Goal: Find specific page/section: Find specific page/section

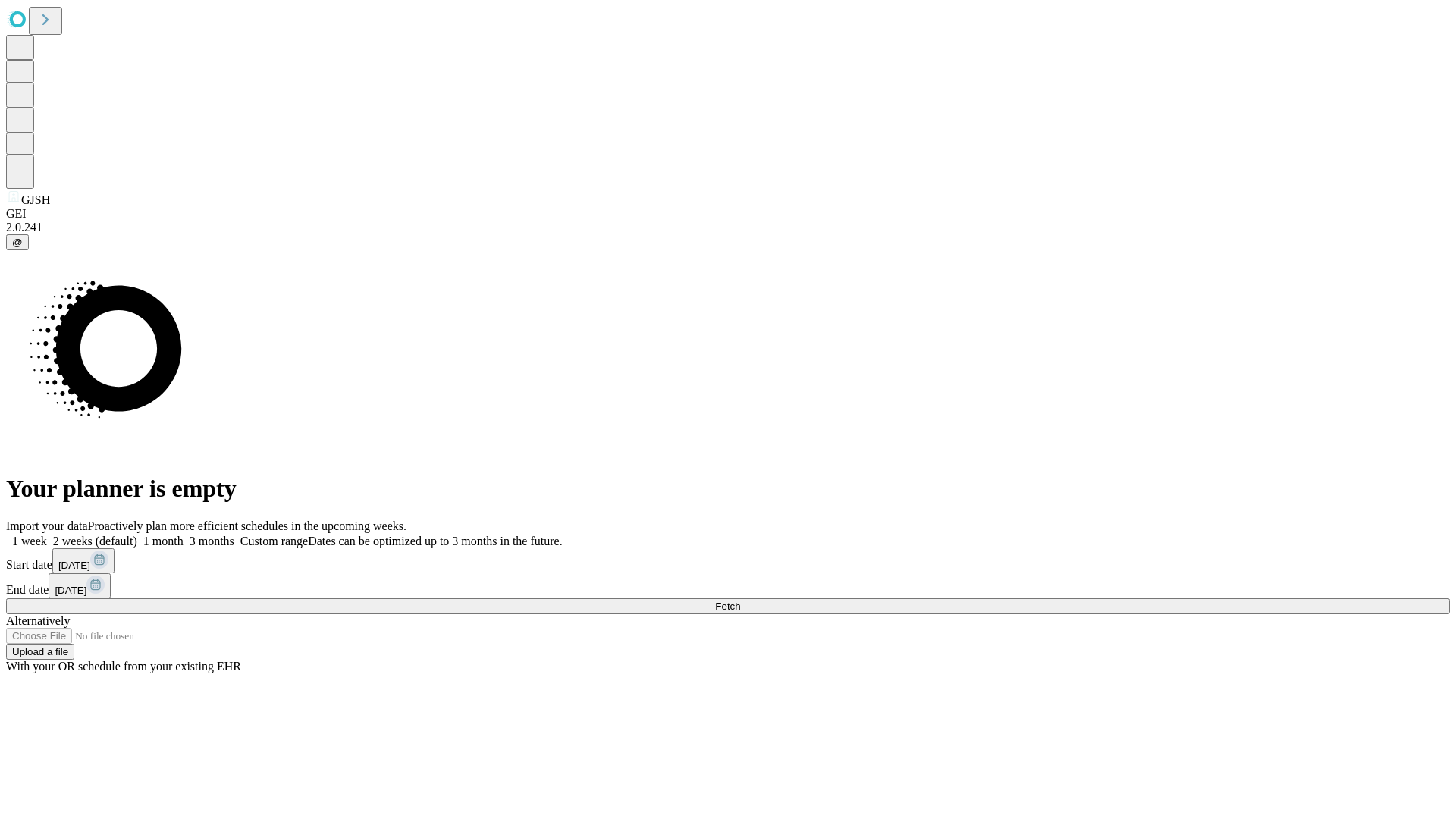
click at [740, 601] on span "Fetch" at bounding box center [728, 606] width 25 height 12
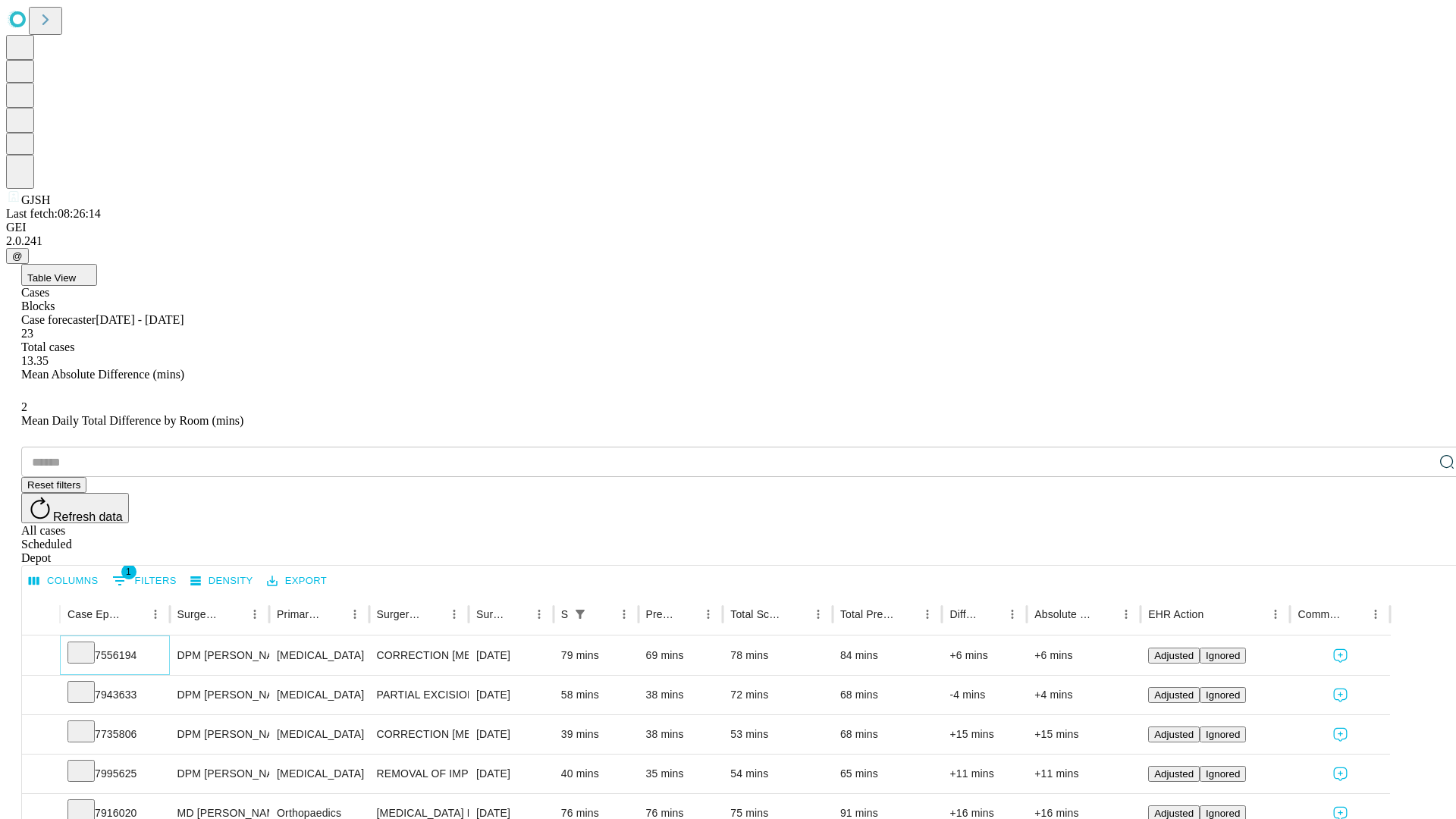
click at [88, 644] on icon at bounding box center [81, 652] width 15 height 15
